Goal: Information Seeking & Learning: Learn about a topic

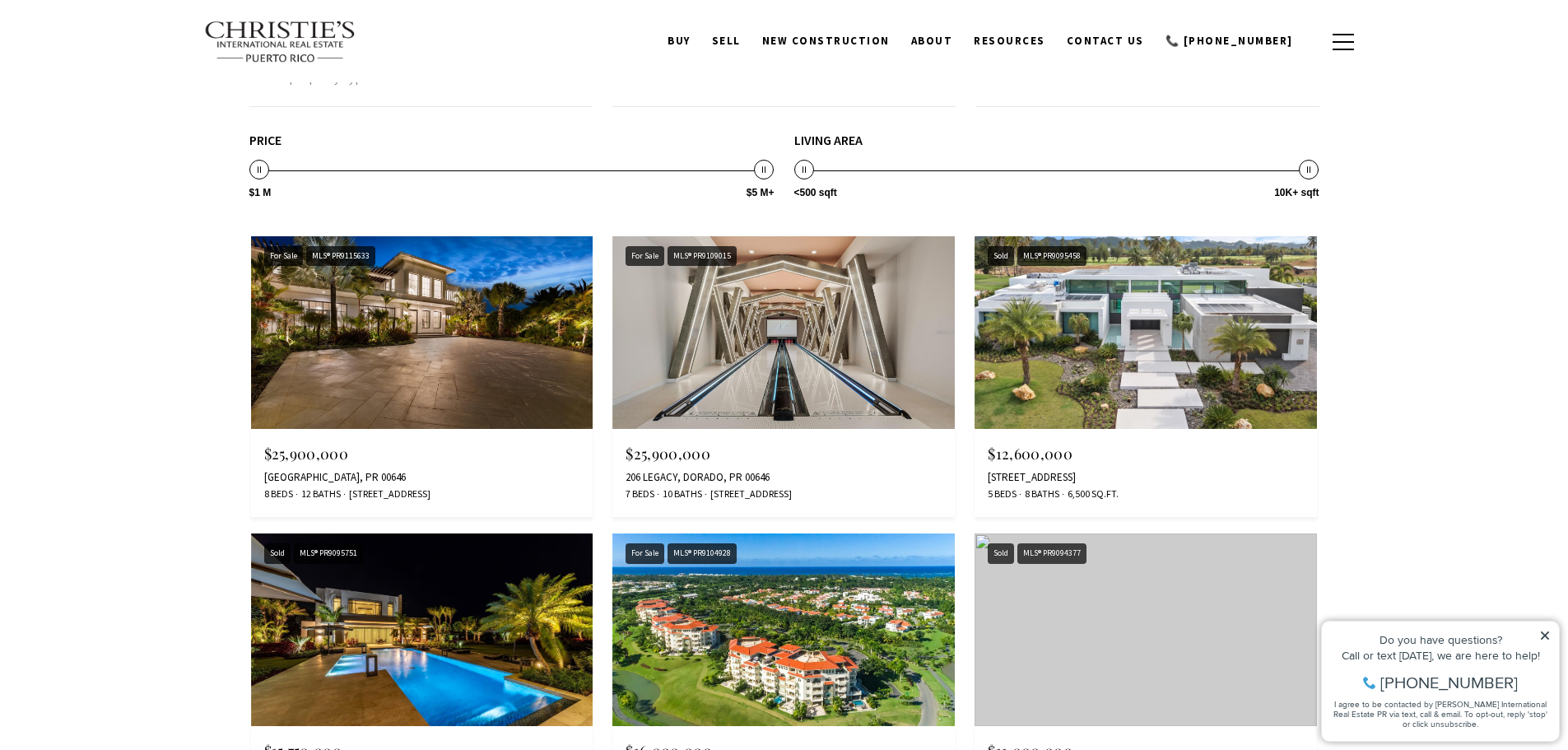
scroll to position [1564, 0]
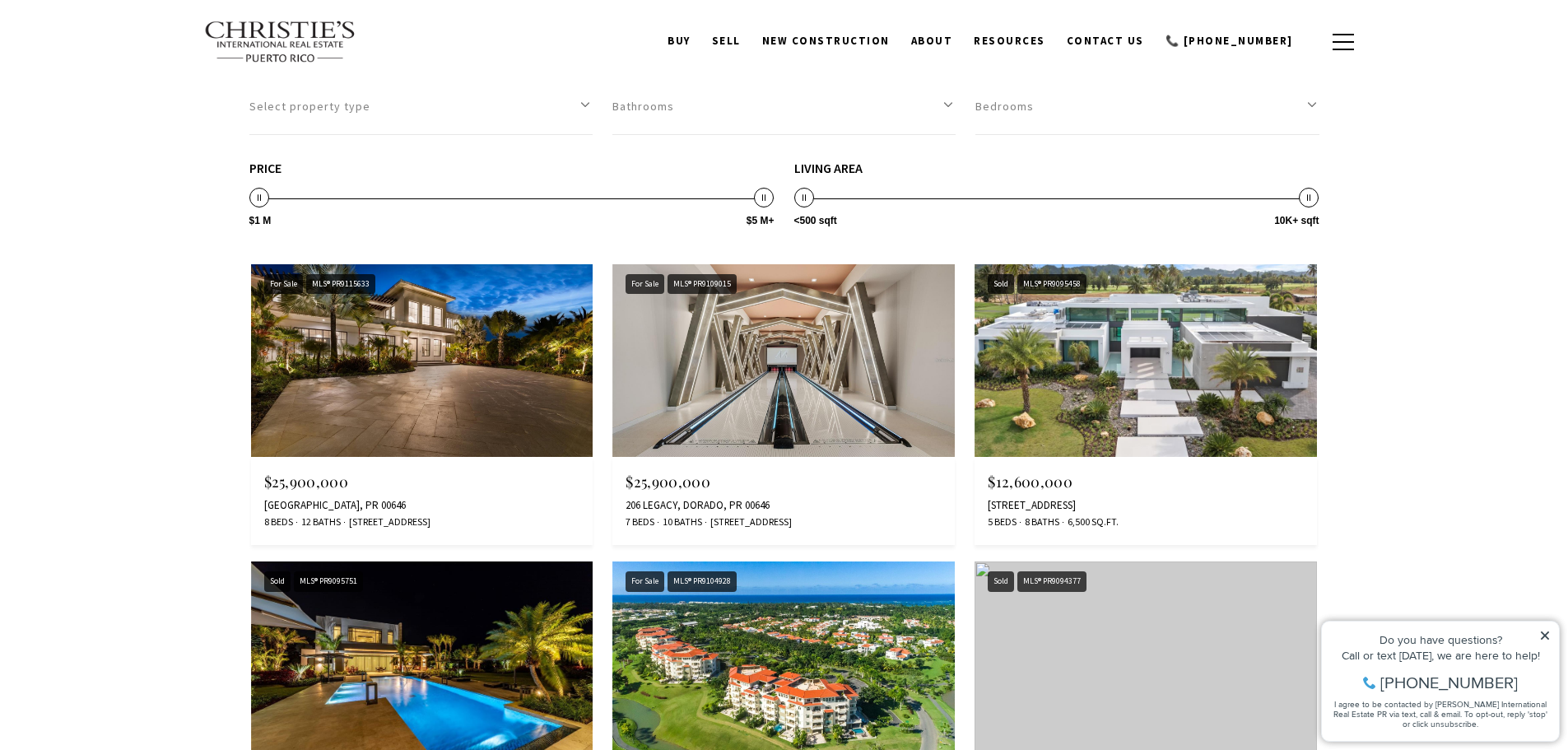
click at [739, 385] on img at bounding box center [784, 360] width 343 height 192
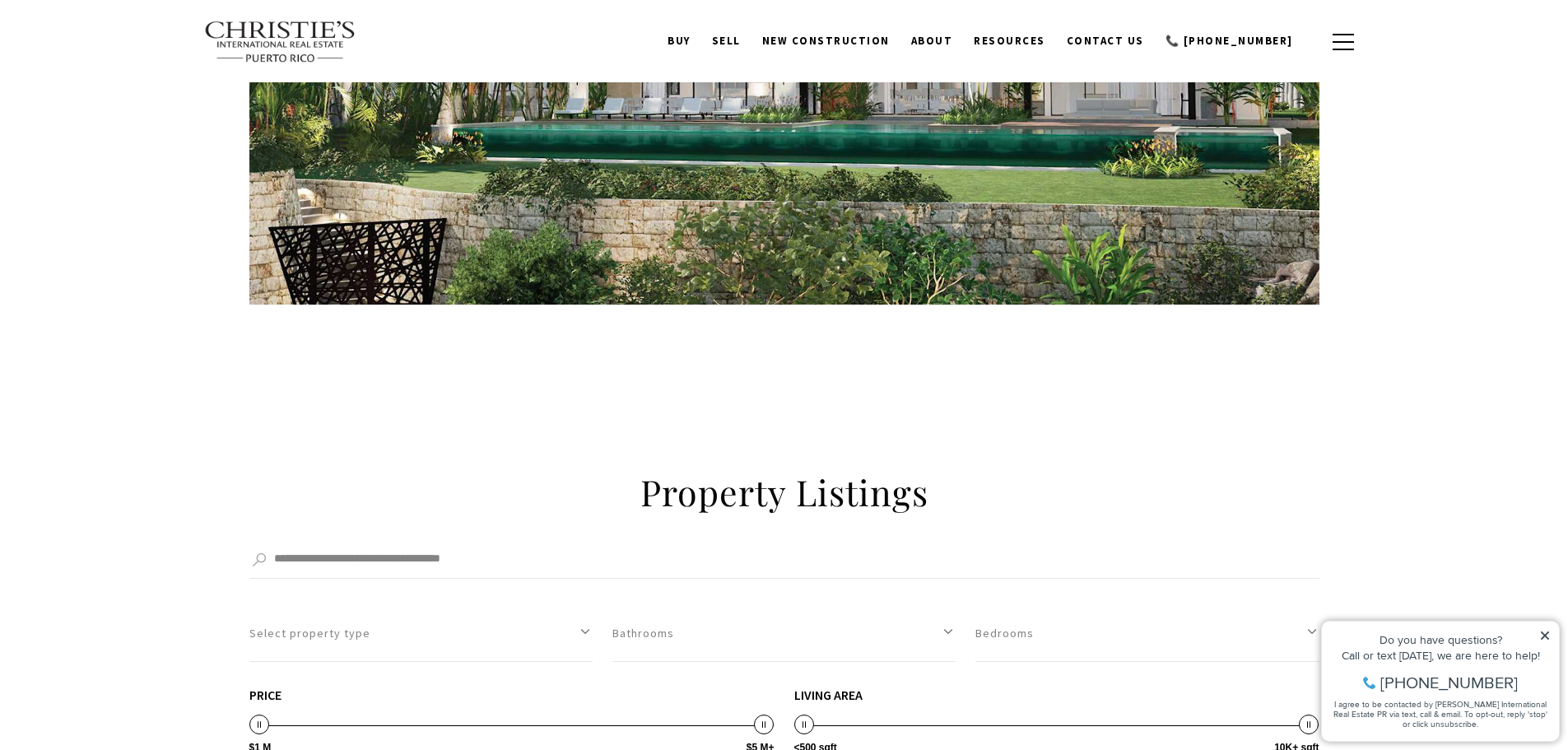
scroll to position [905, 0]
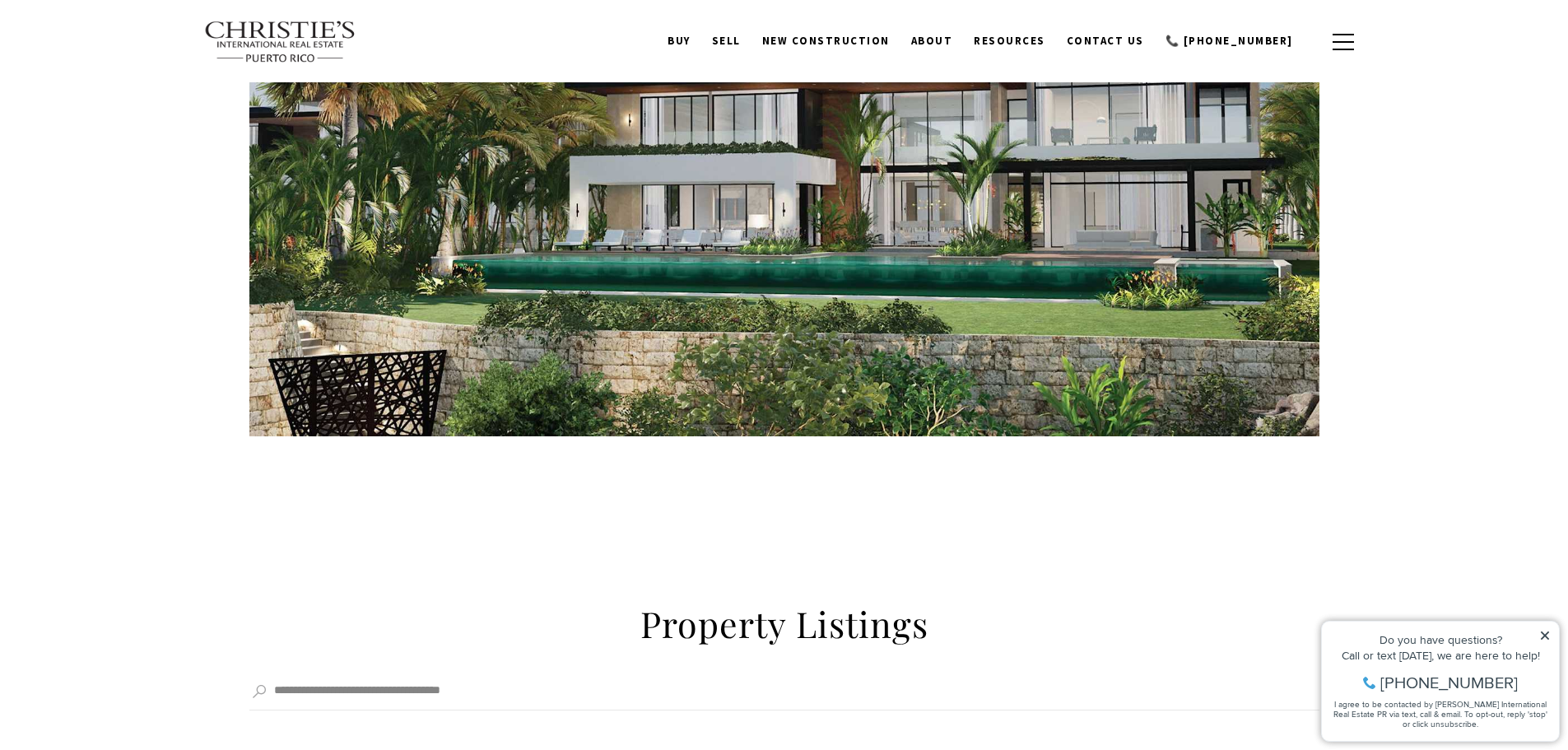
click at [213, 459] on div "The Ritz-Carlton Reserve La Cala Residences Now selling Lots 1-5. Please contac…" at bounding box center [784, 52] width 1568 height 927
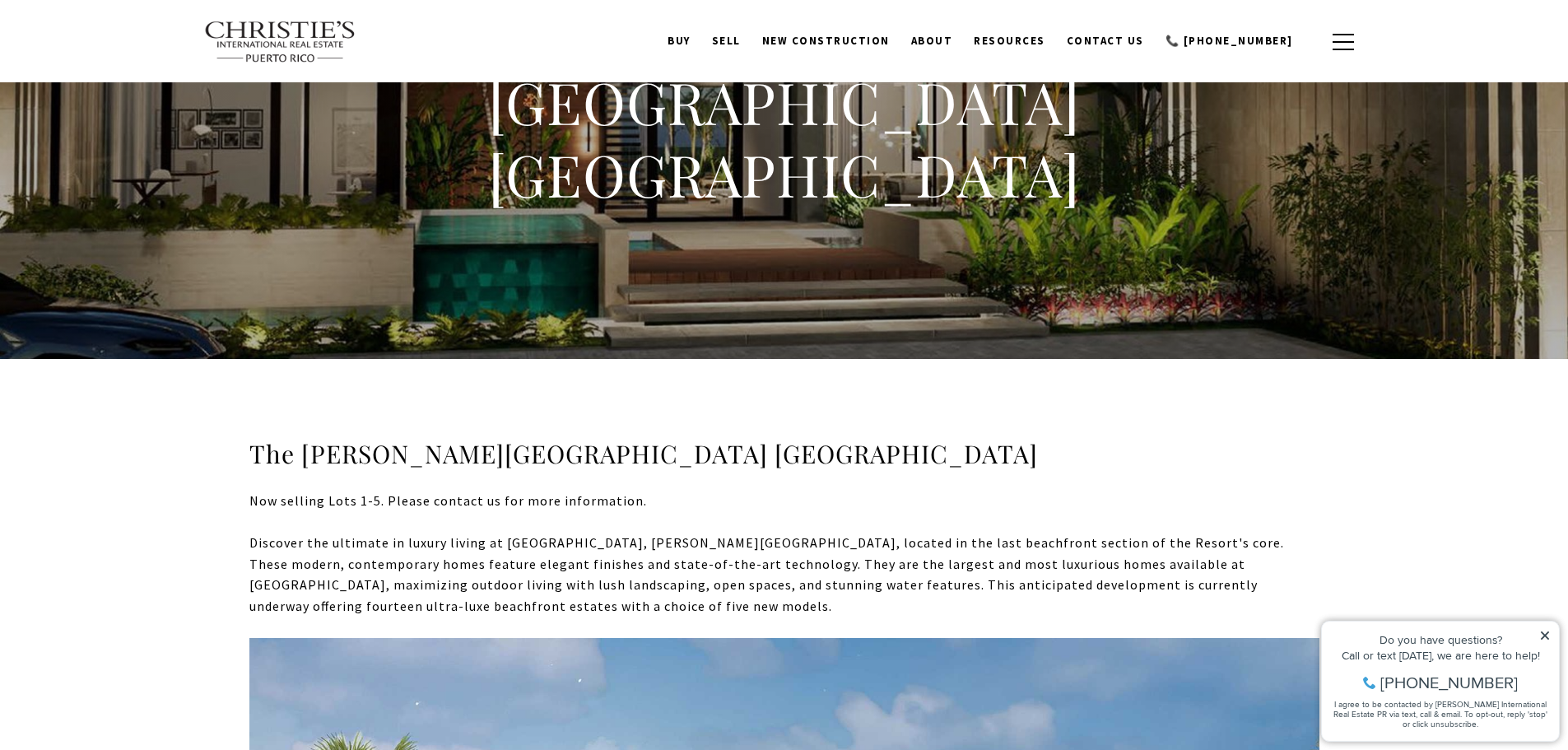
scroll to position [0, 0]
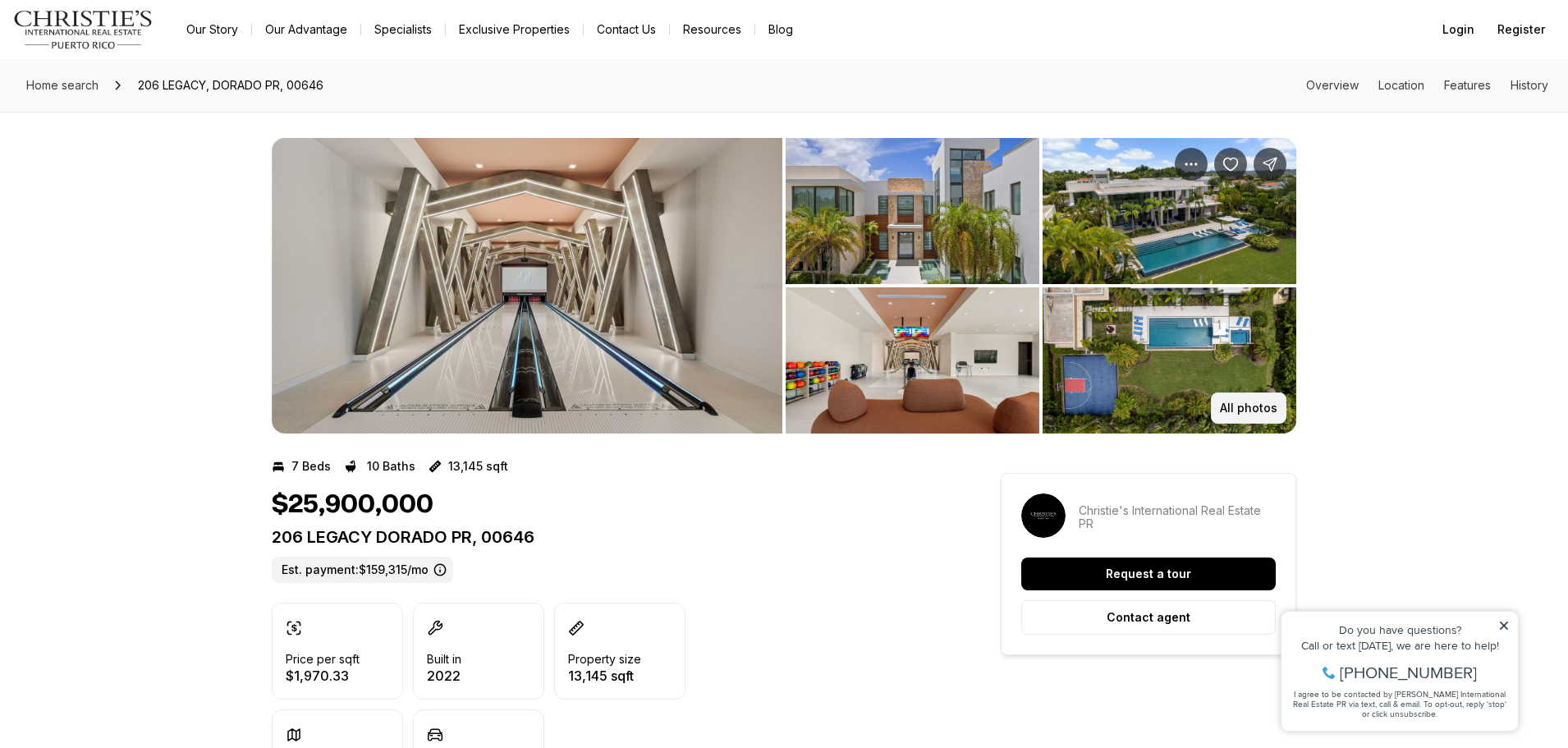
click at [1262, 413] on p "All photos" at bounding box center [1248, 408] width 58 height 13
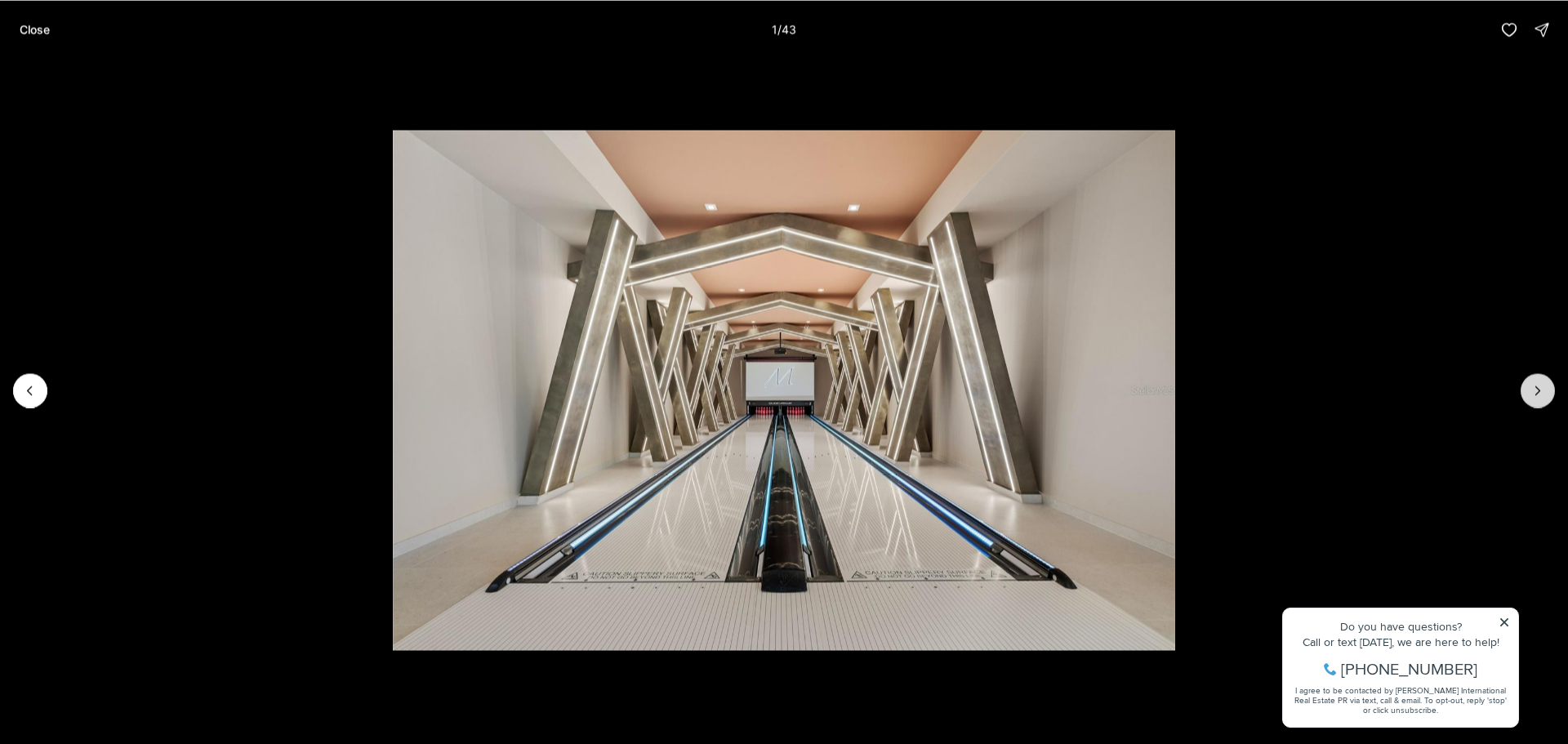
click at [1545, 389] on icon "Next slide" at bounding box center [1538, 391] width 17 height 17
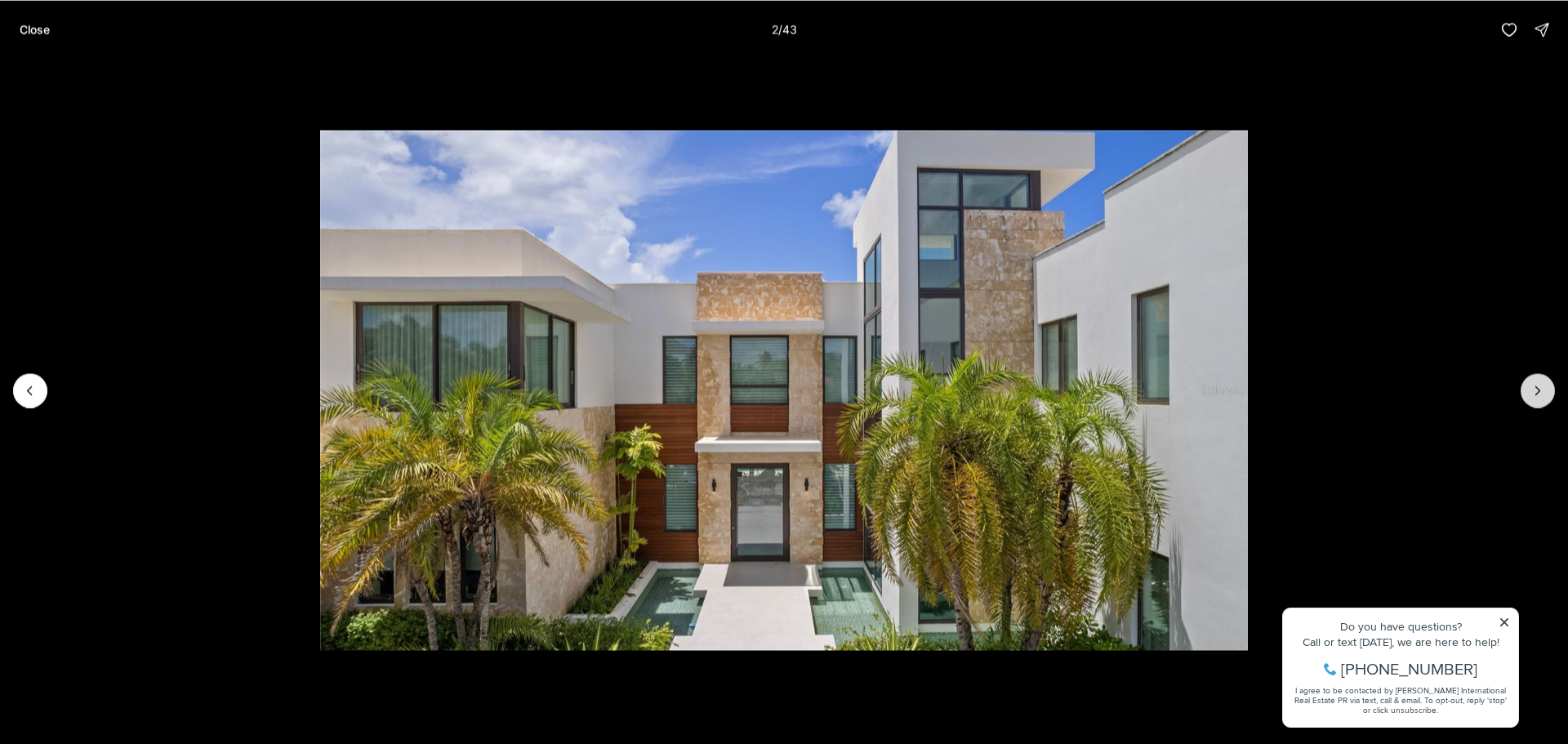
click at [1545, 389] on icon "Next slide" at bounding box center [1538, 391] width 17 height 17
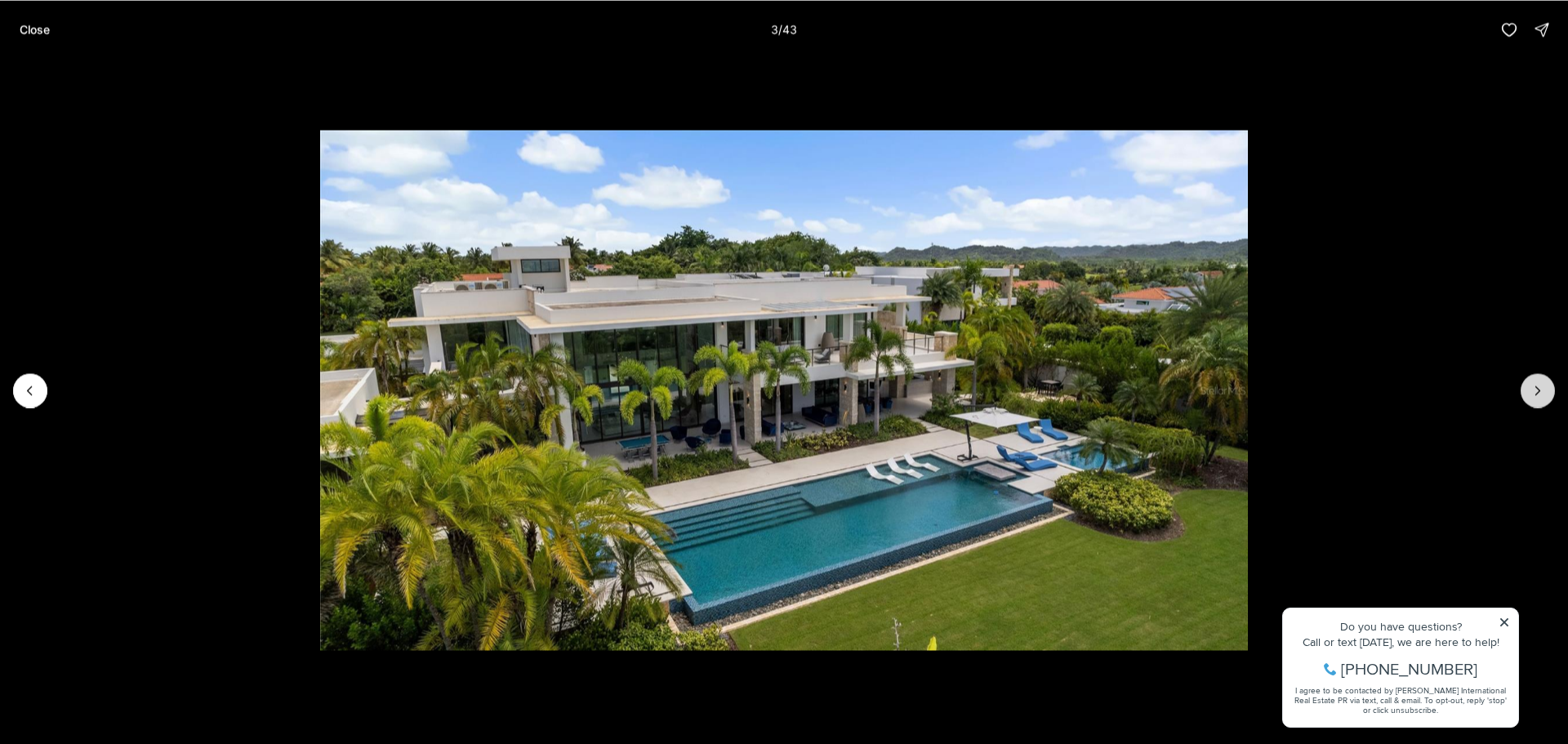
click at [1545, 389] on icon "Next slide" at bounding box center [1538, 391] width 17 height 17
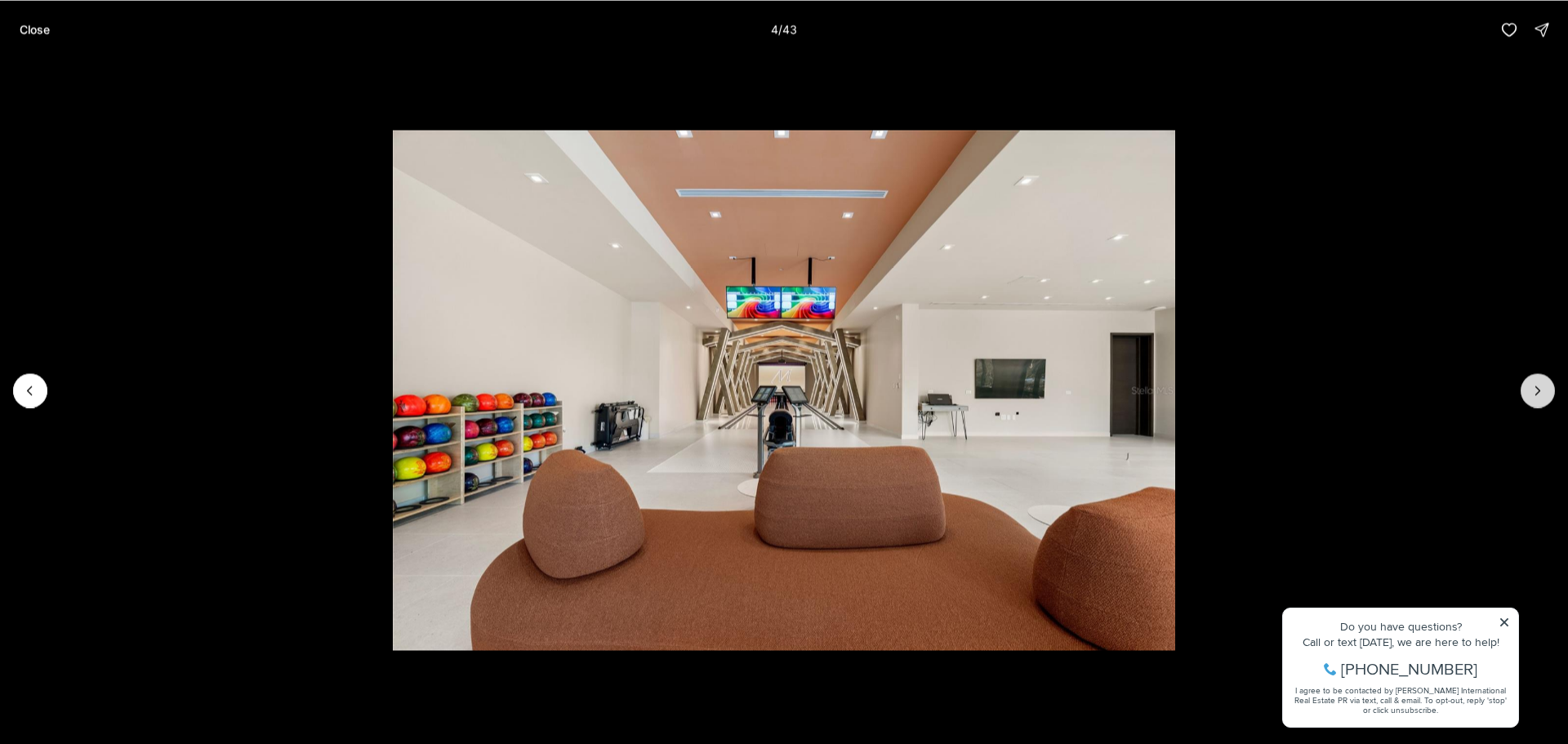
click at [1545, 389] on icon "Next slide" at bounding box center [1538, 391] width 17 height 17
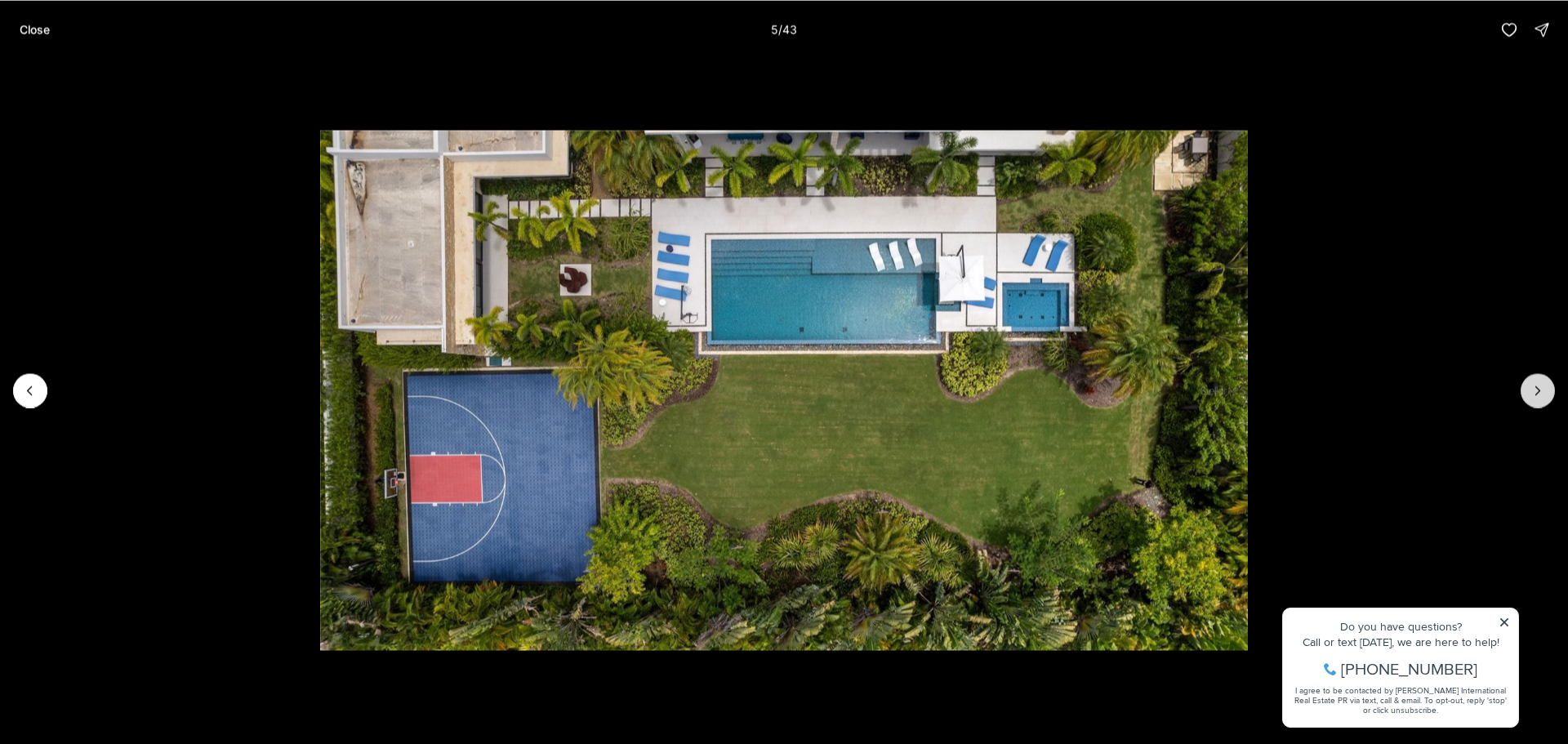
click at [1545, 389] on icon "Next slide" at bounding box center [1538, 391] width 17 height 17
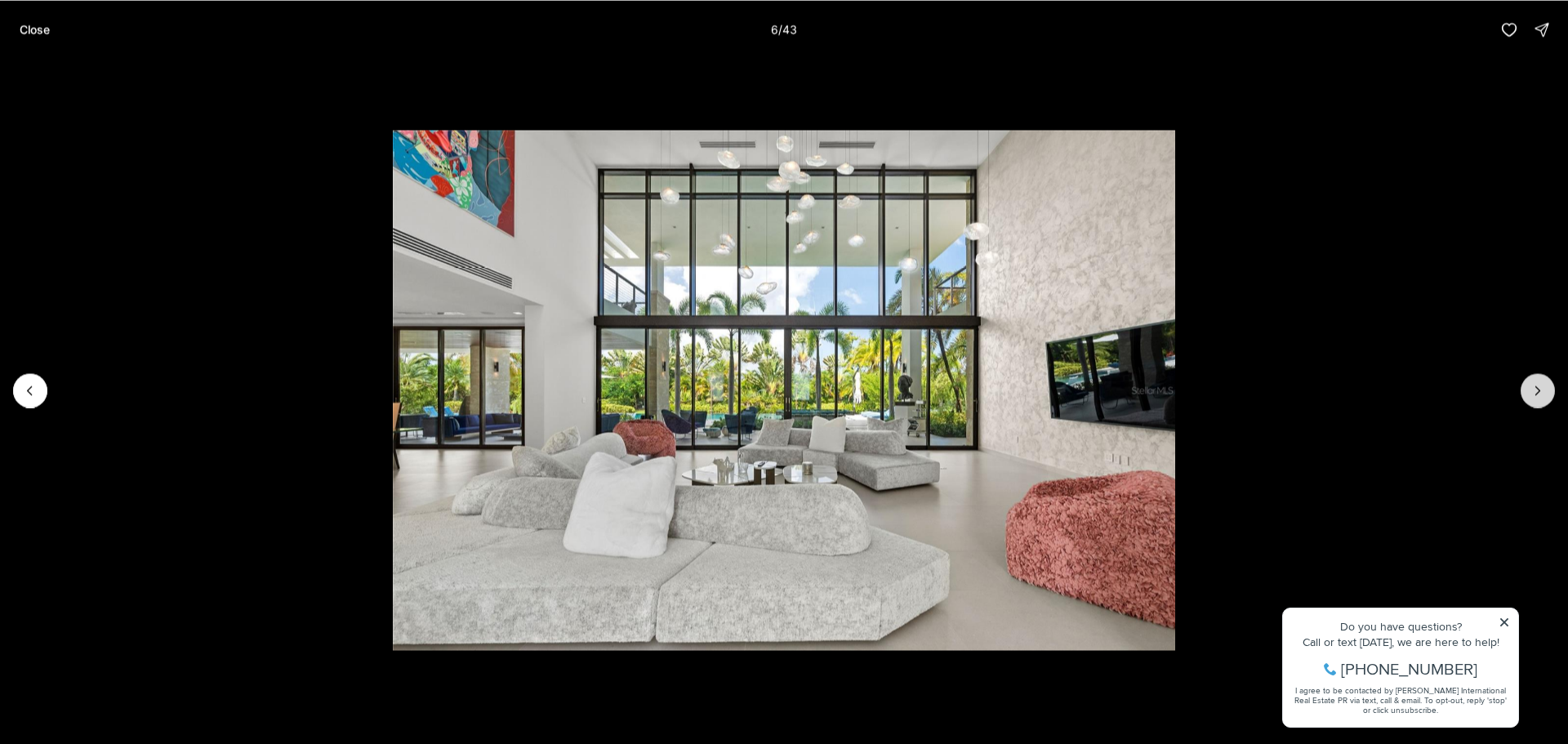
click at [1545, 389] on icon "Next slide" at bounding box center [1538, 391] width 17 height 17
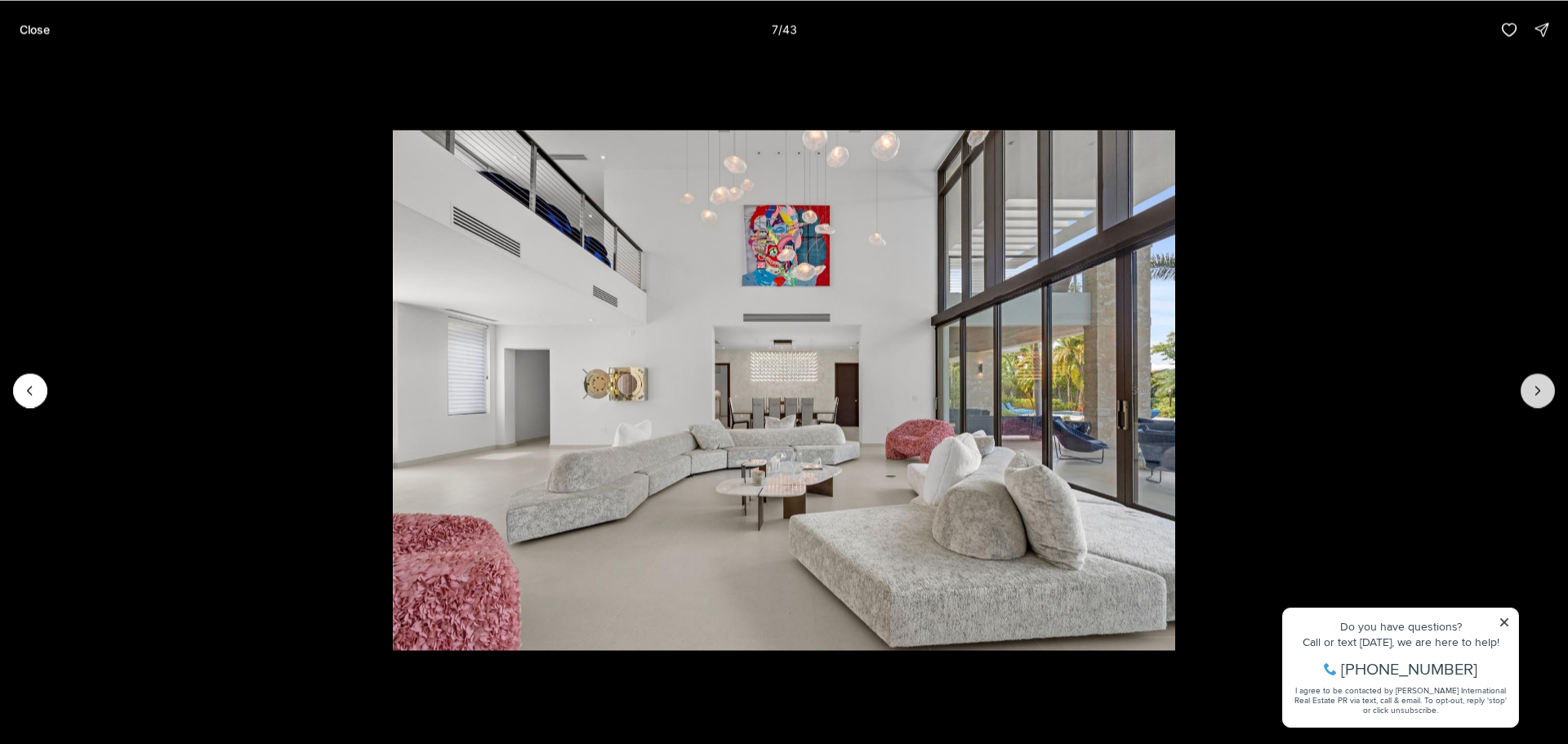
click at [1545, 389] on icon "Next slide" at bounding box center [1538, 391] width 17 height 17
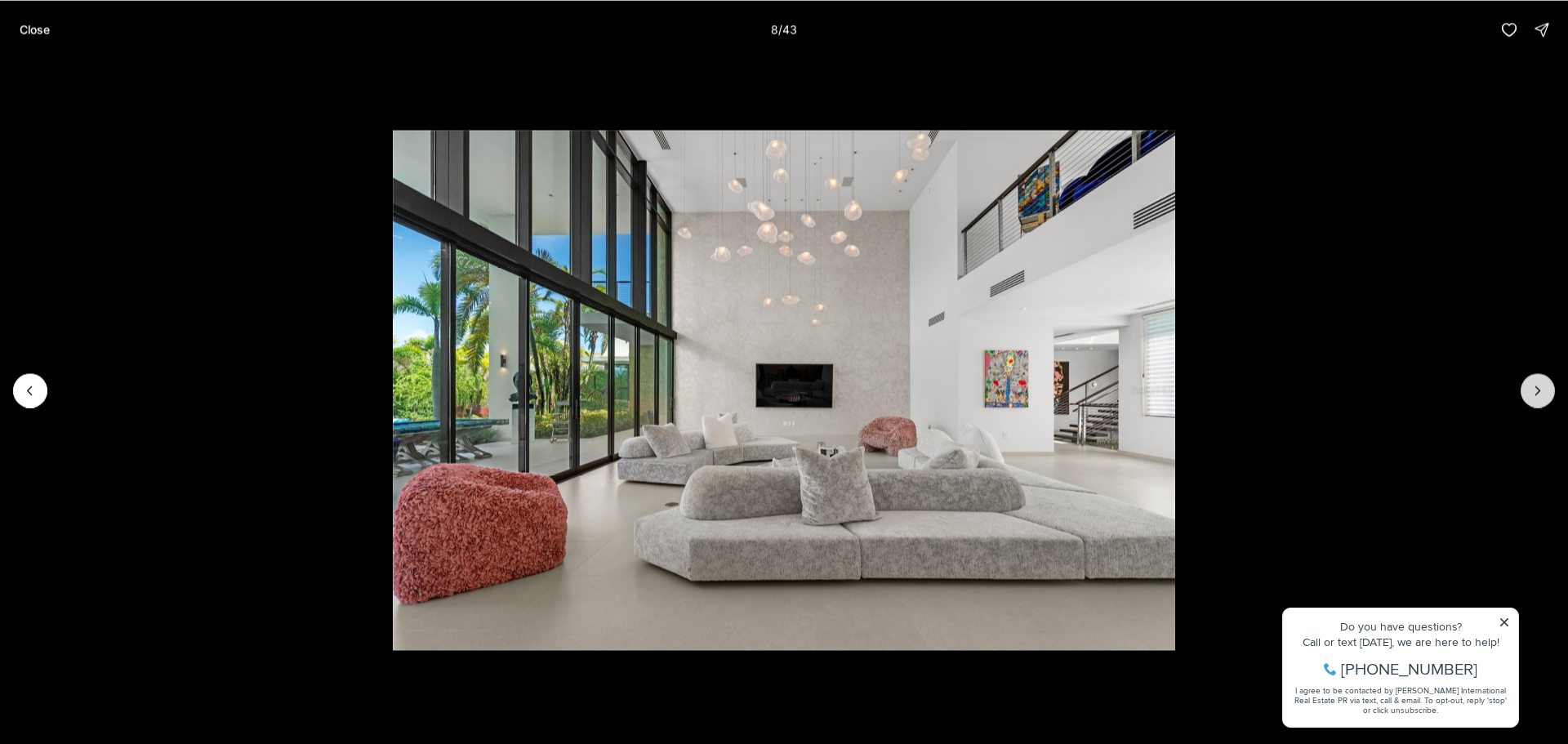
click at [1545, 389] on icon "Next slide" at bounding box center [1538, 391] width 17 height 17
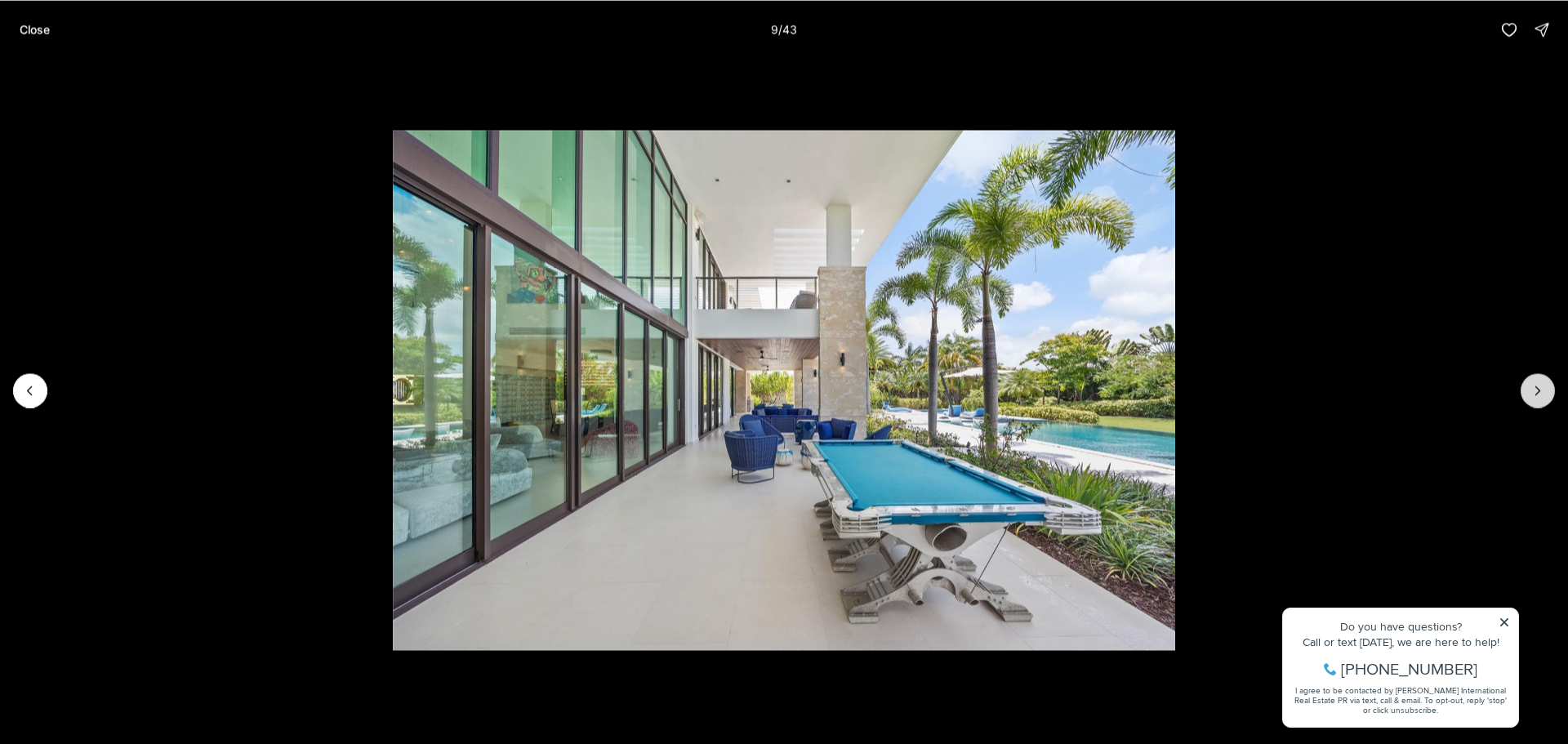
click at [1545, 389] on icon "Next slide" at bounding box center [1538, 391] width 17 height 17
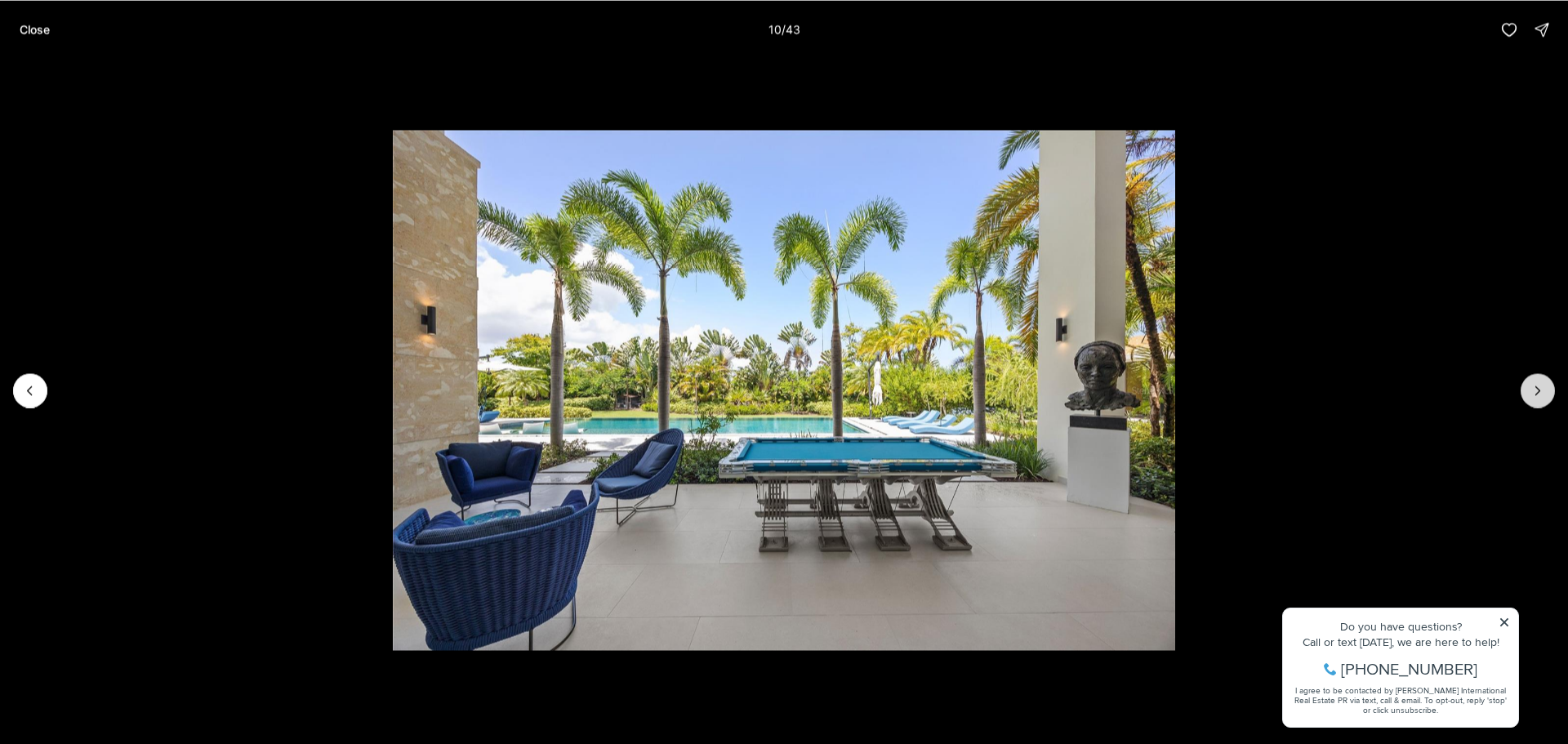
click at [1545, 389] on icon "Next slide" at bounding box center [1538, 391] width 17 height 17
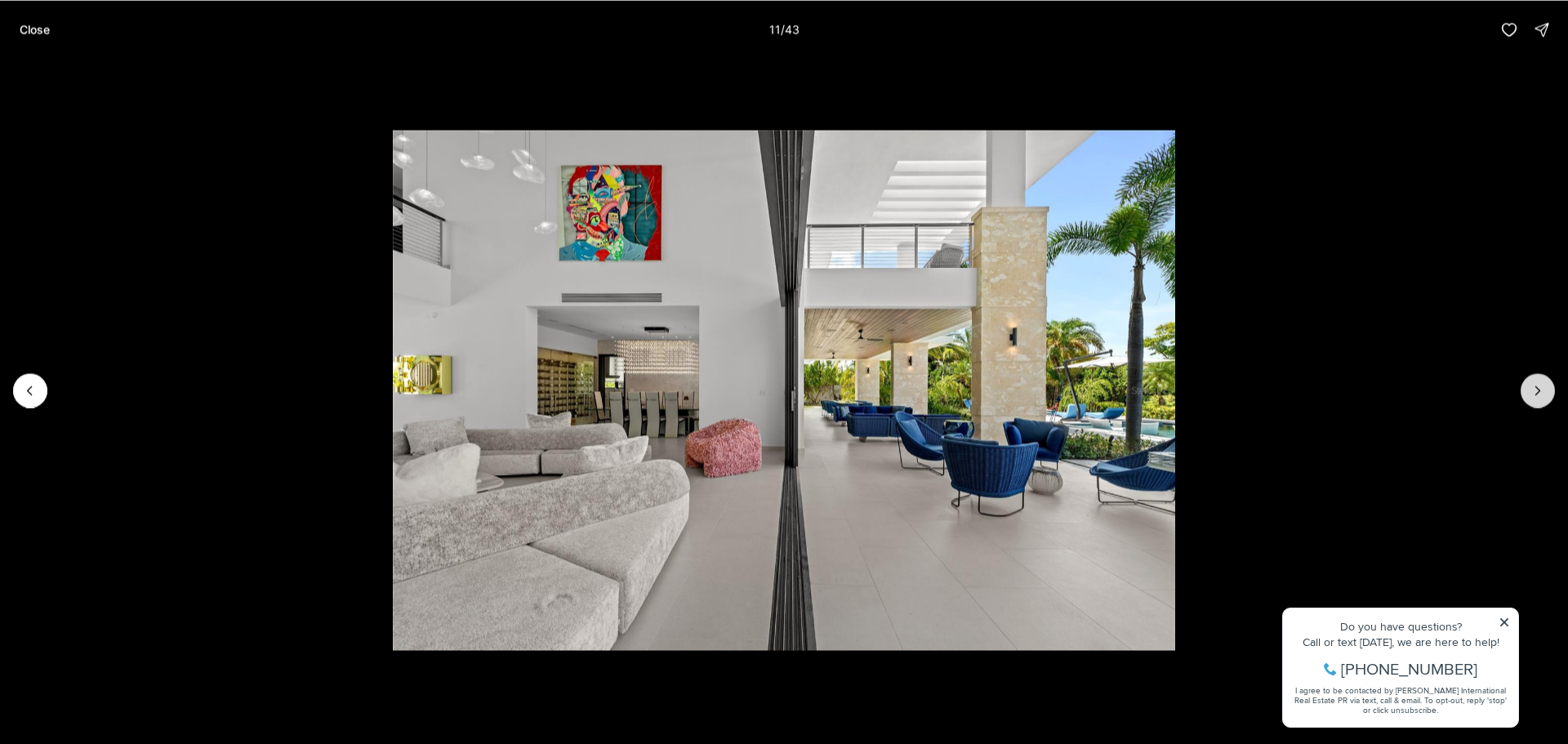
click at [1545, 389] on icon "Next slide" at bounding box center [1538, 391] width 17 height 17
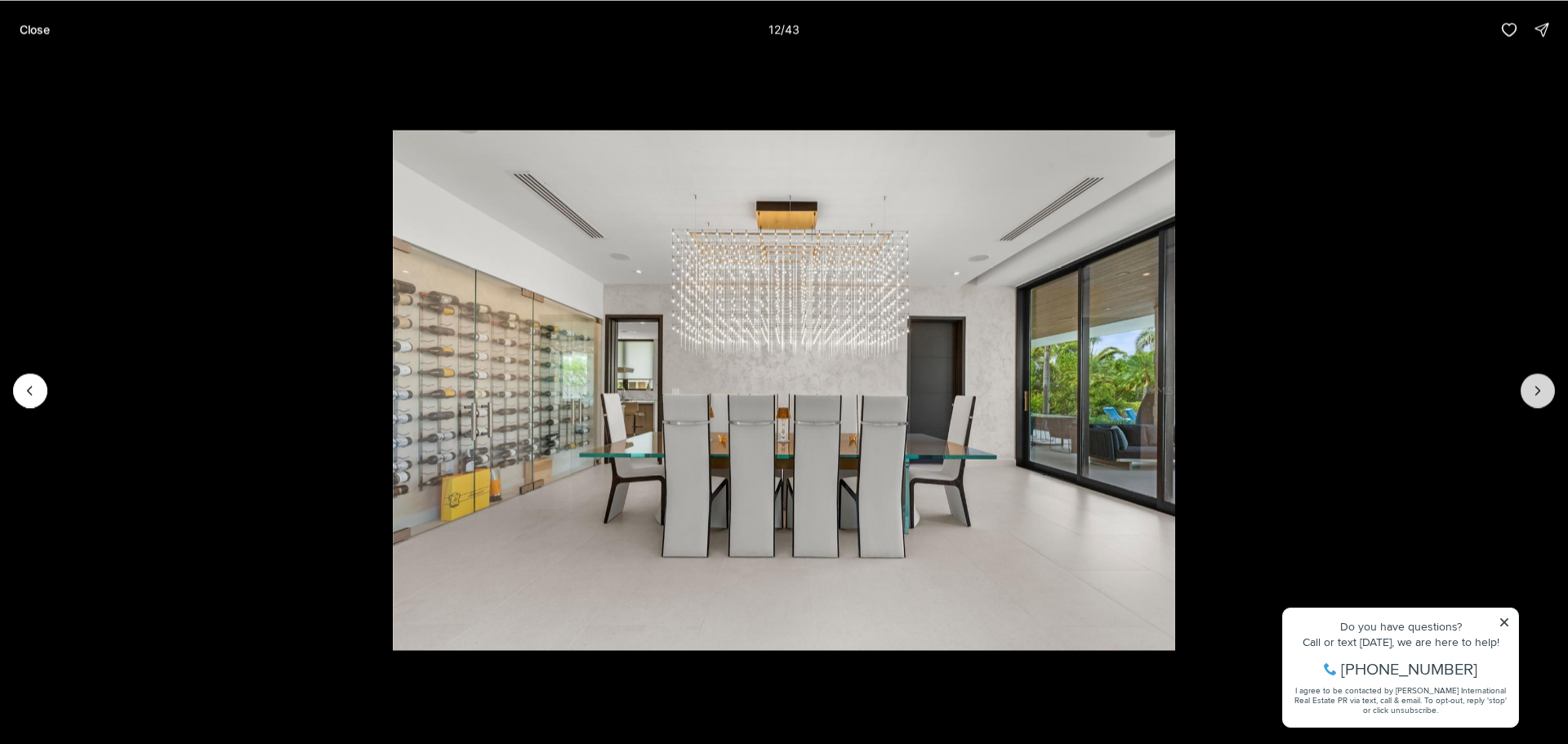
click at [1545, 389] on icon "Next slide" at bounding box center [1538, 391] width 17 height 17
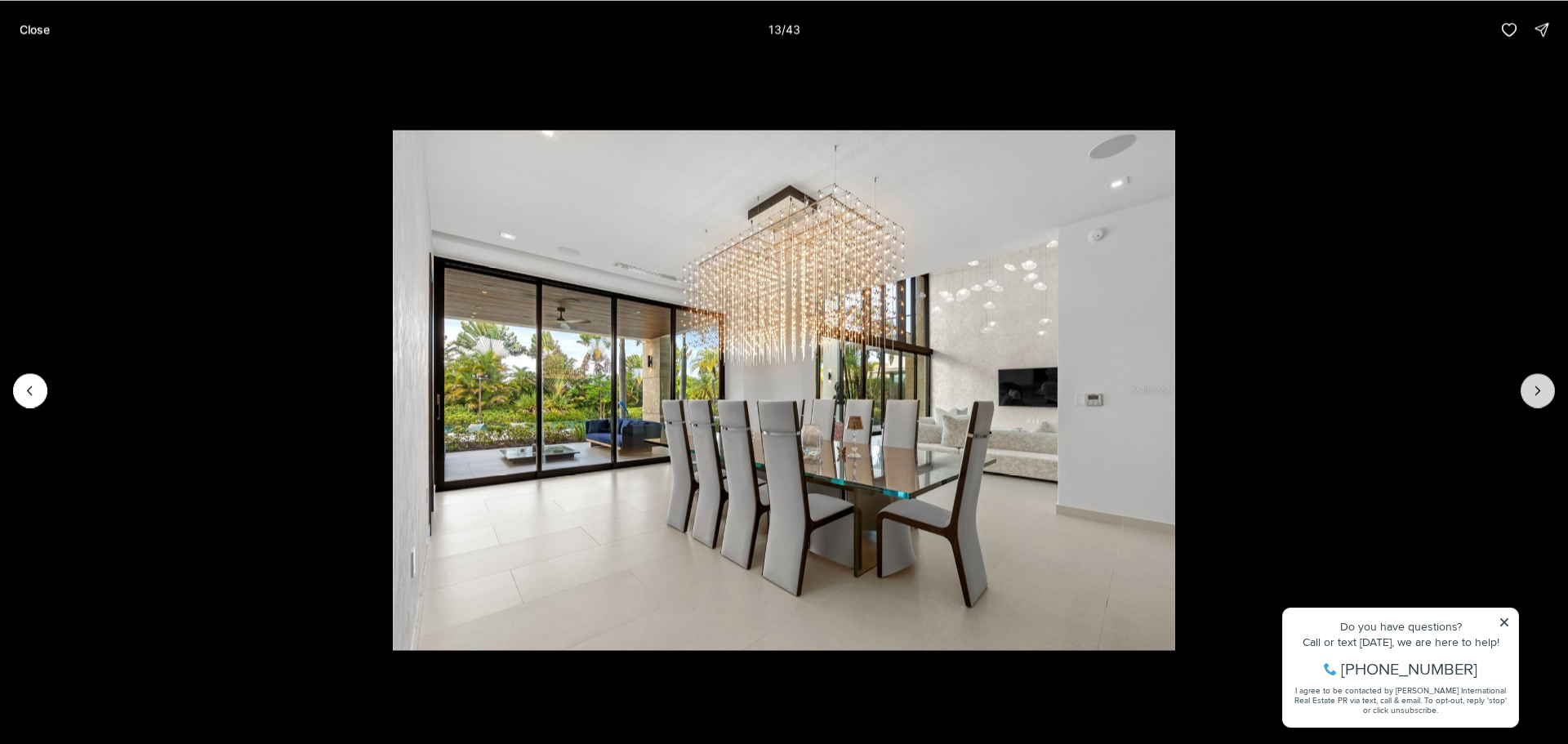
click at [1545, 389] on icon "Next slide" at bounding box center [1538, 391] width 17 height 17
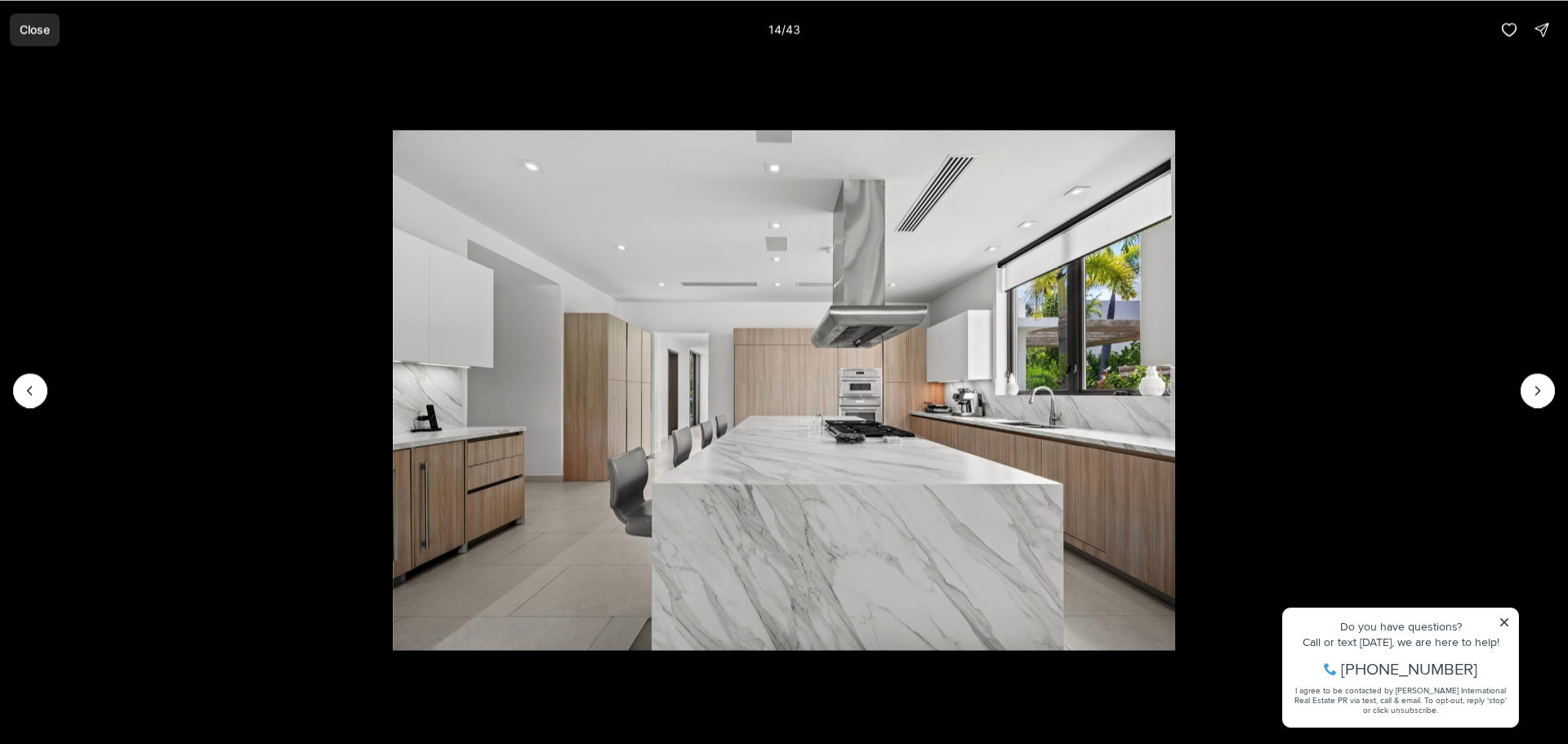
click at [38, 27] on p "Close" at bounding box center [35, 29] width 30 height 13
